Goal: Task Accomplishment & Management: Use online tool/utility

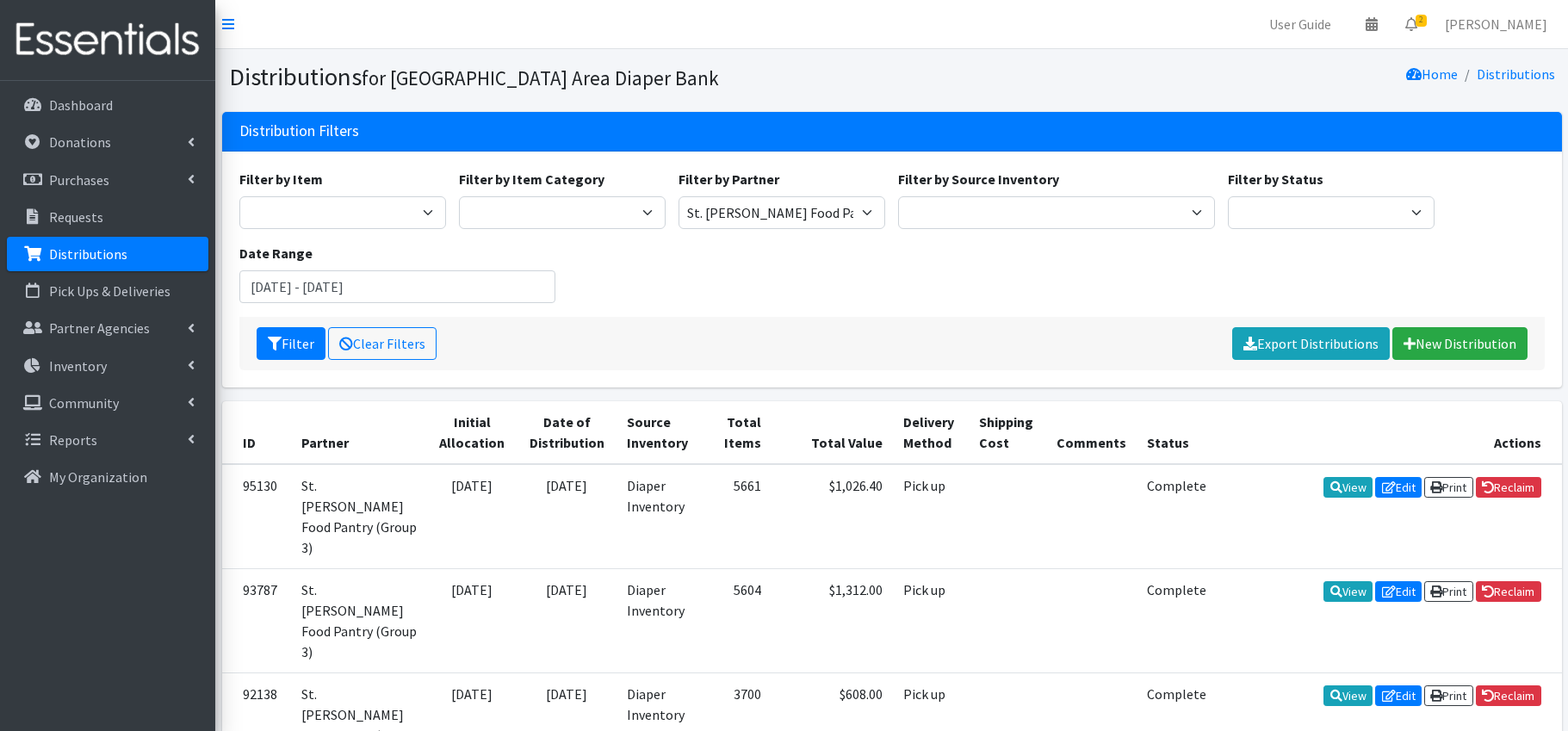
click at [1417, 26] on icon at bounding box center [1411, 23] width 12 height 14
click at [1418, 65] on link "2 Requests" at bounding box center [1309, 61] width 244 height 34
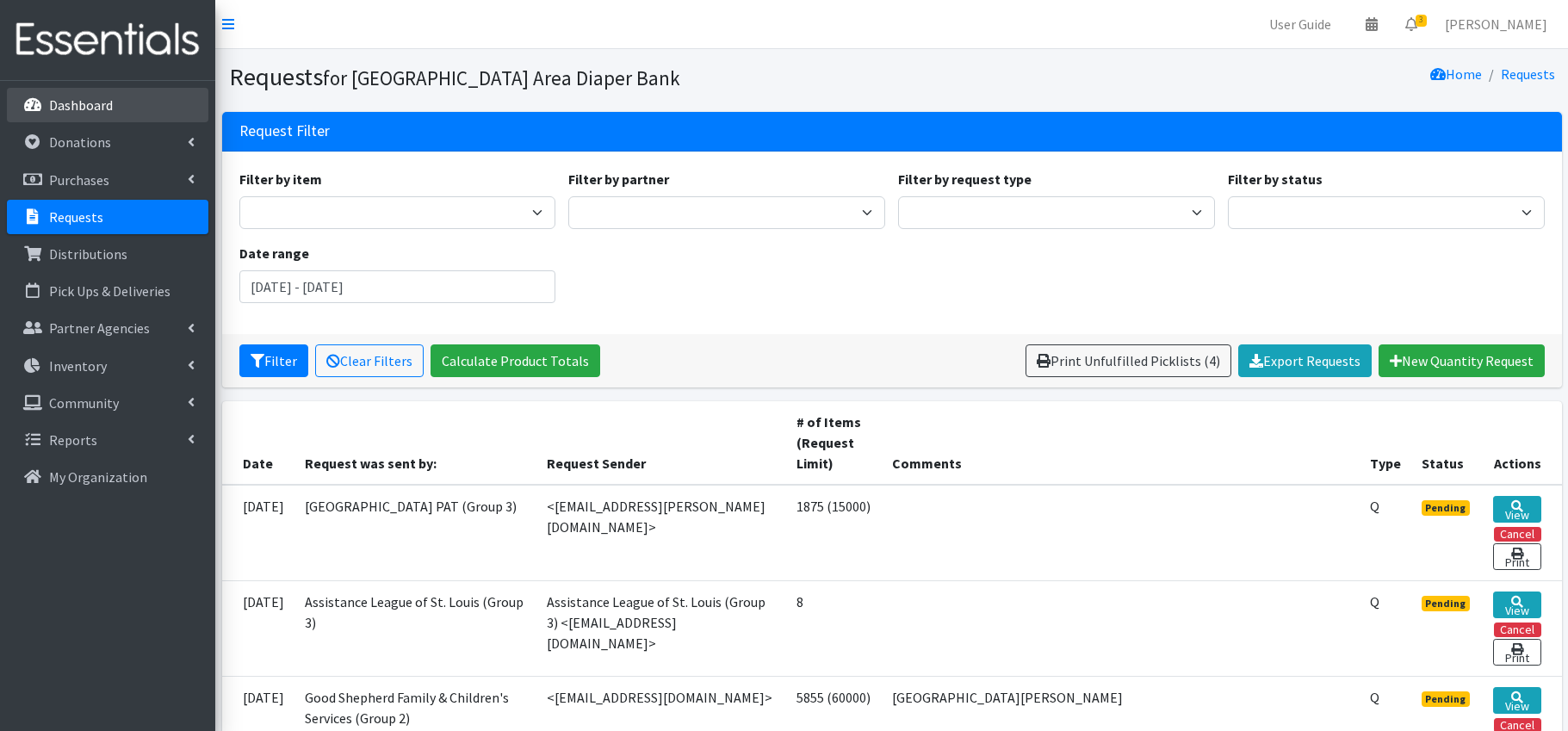
click at [82, 104] on p "Dashboard" at bounding box center [80, 105] width 64 height 17
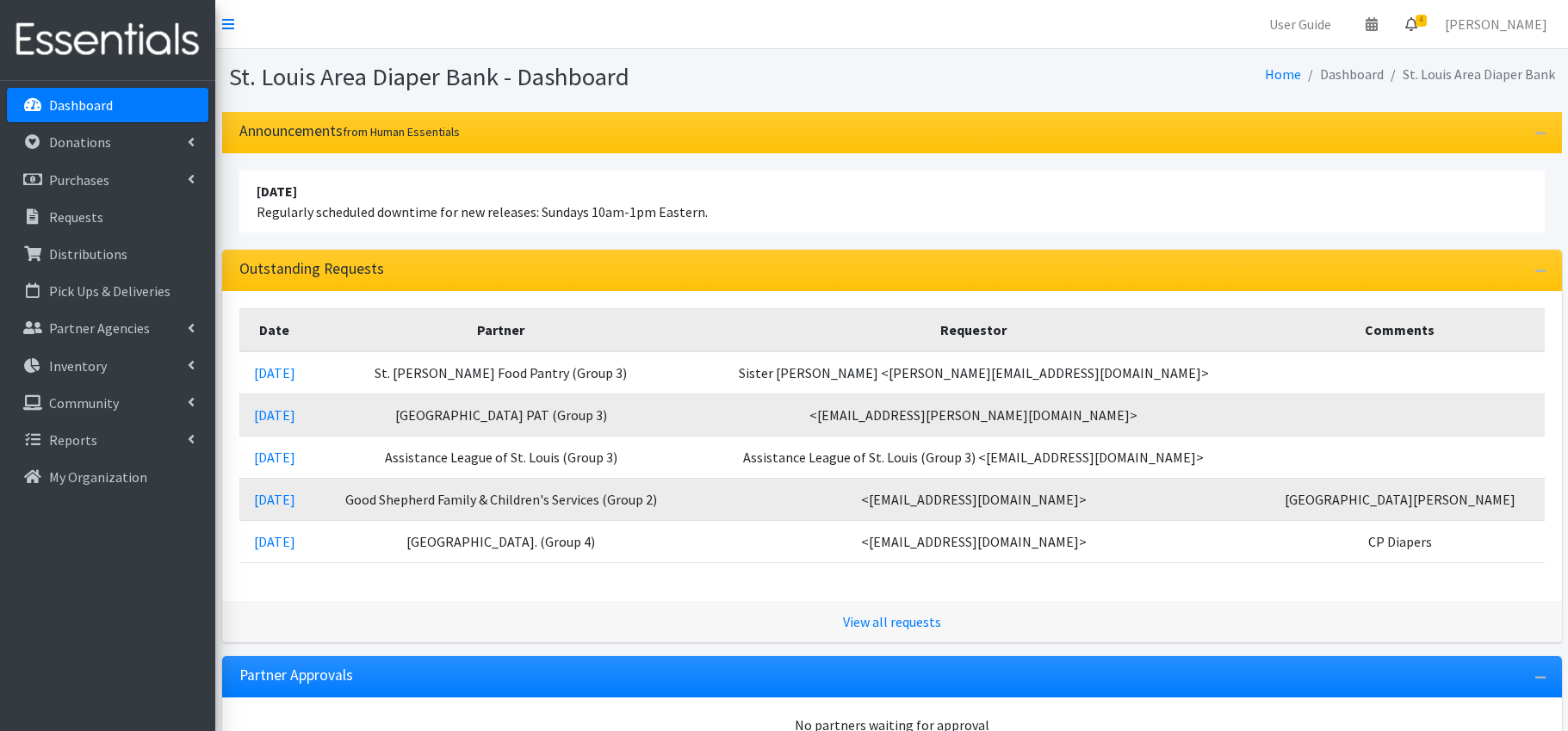
click at [1417, 21] on icon at bounding box center [1411, 23] width 12 height 14
click at [1373, 62] on link "4 Requests" at bounding box center [1309, 61] width 244 height 34
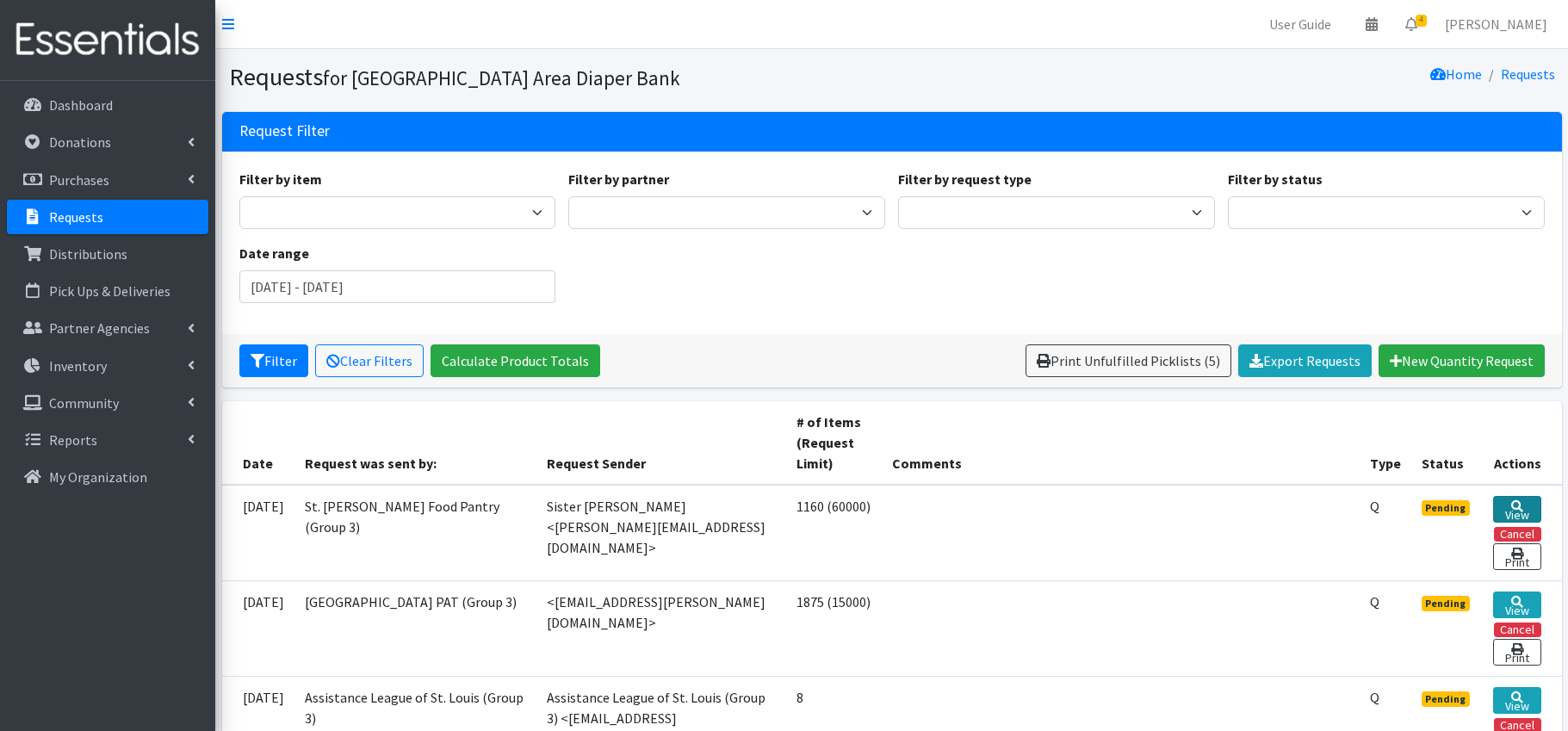
click at [1522, 508] on link "View" at bounding box center [1516, 510] width 47 height 27
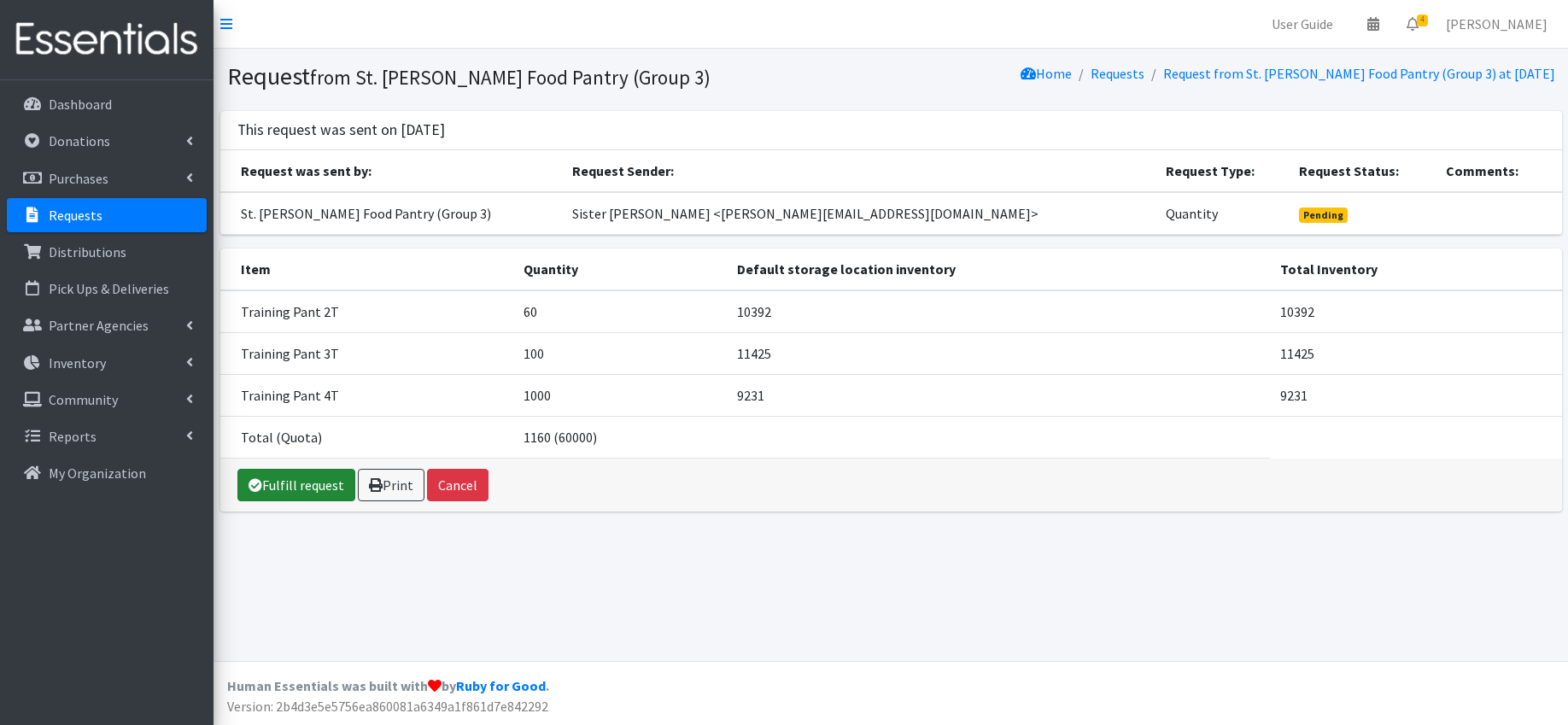
click at [332, 481] on link "Fulfill request" at bounding box center [296, 485] width 117 height 32
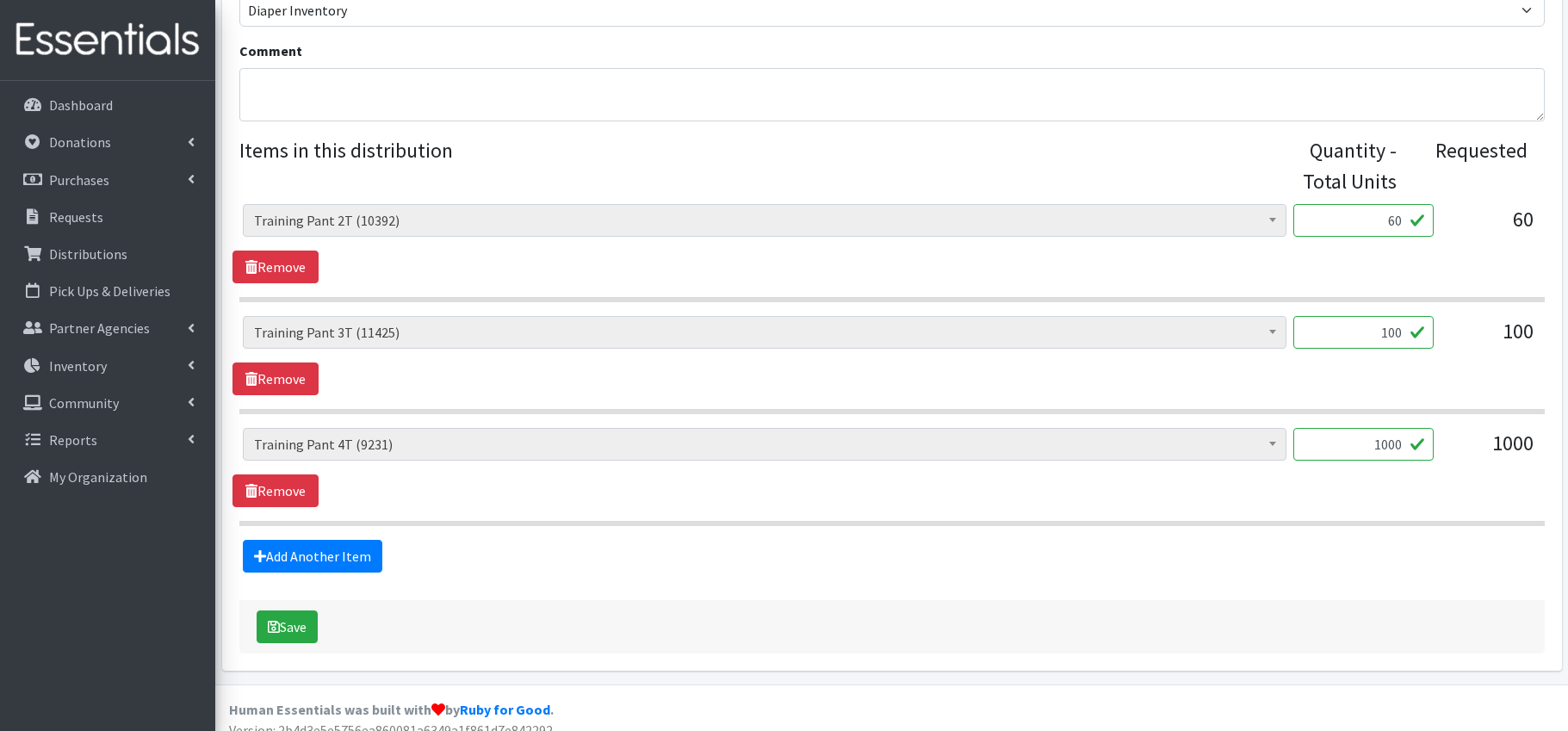
scroll to position [617, 0]
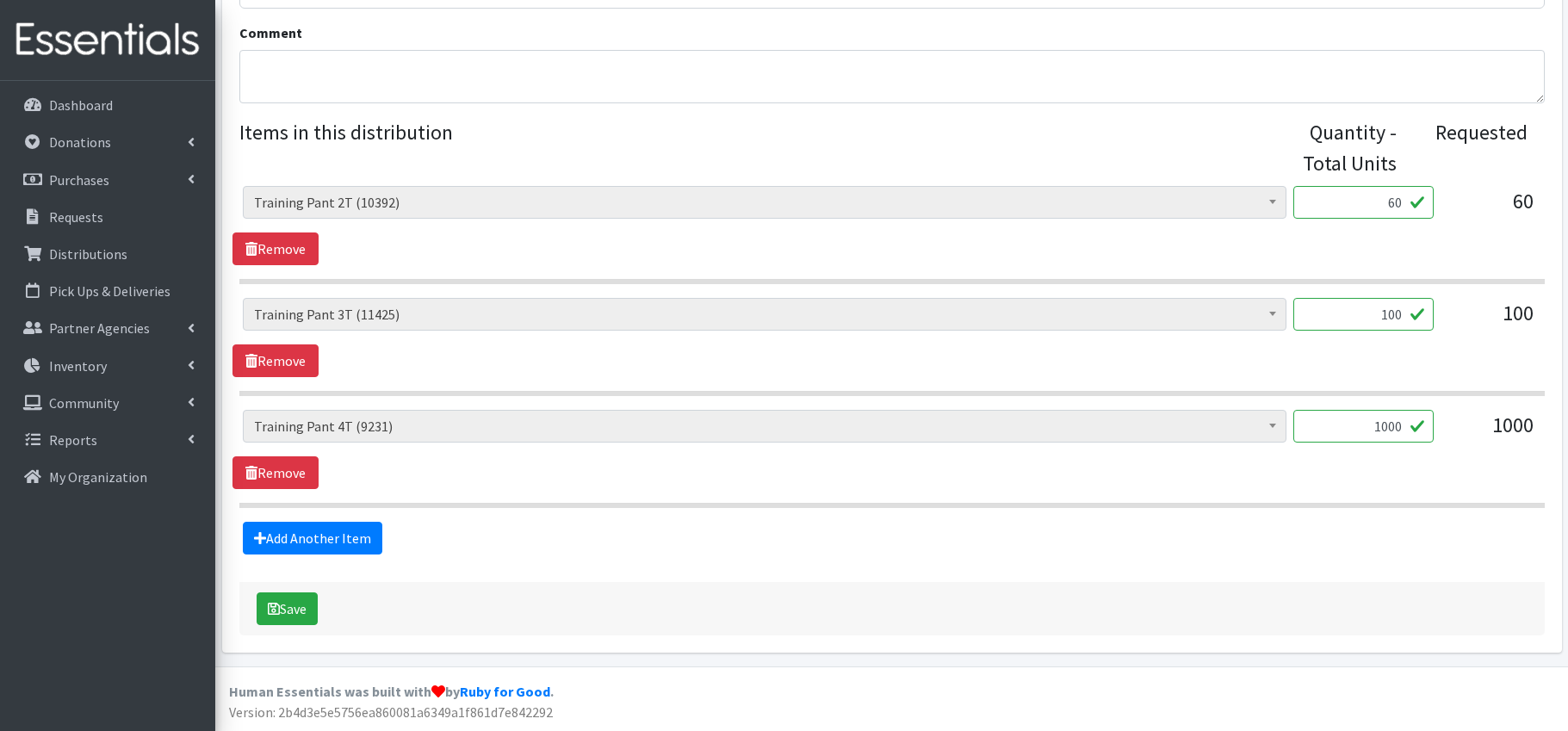
drag, startPoint x: 1401, startPoint y: 427, endPoint x: 1423, endPoint y: 380, distance: 51.9
click at [1401, 427] on input "1000" at bounding box center [1363, 426] width 140 height 33
type input "100"
click at [1240, 574] on form "Partner * Affinia Healthcare (Group 2) [PERSON_NAME] (Group 1) Assistance Leagu…" at bounding box center [892, 108] width 1306 height 1053
